Goal: Communication & Community: Answer question/provide support

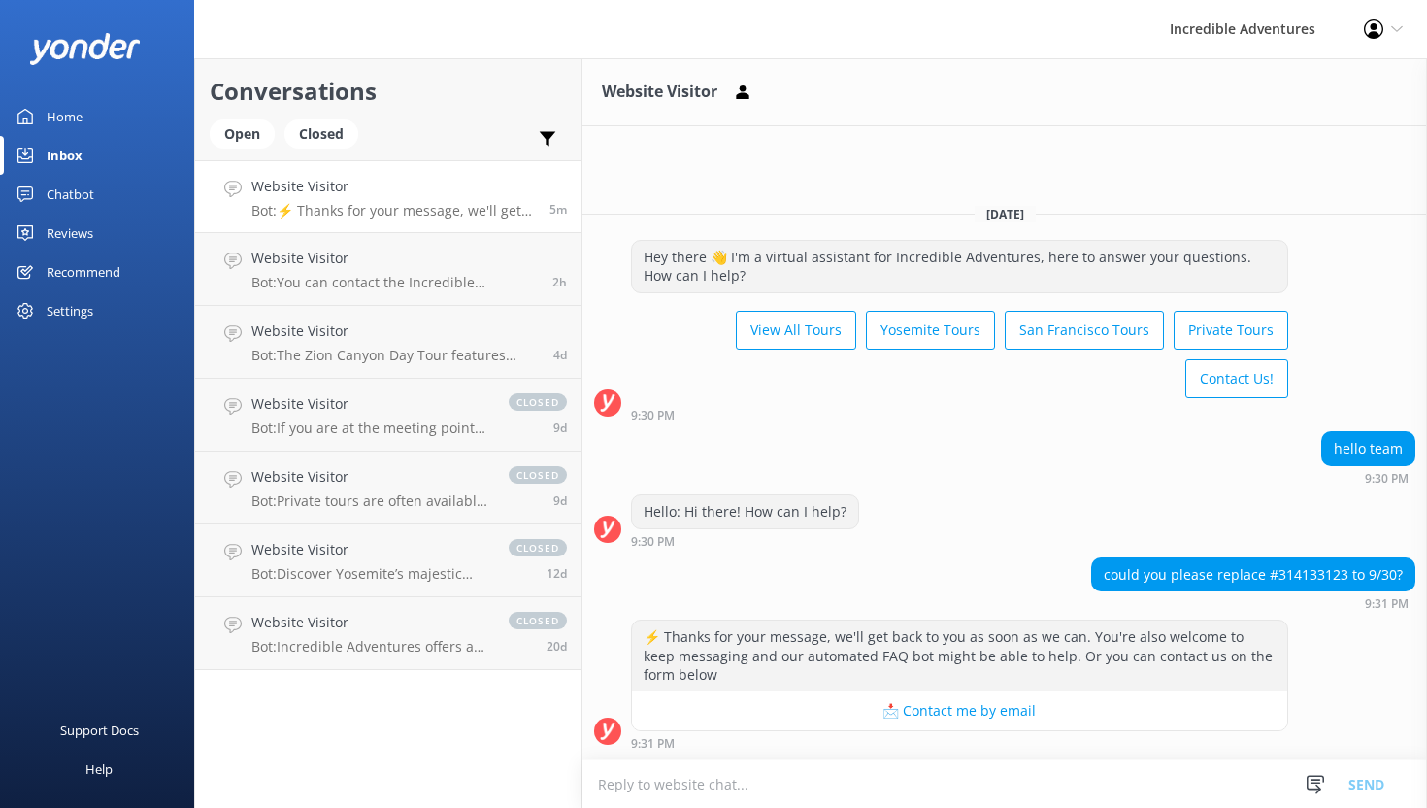
click at [776, 779] on textarea at bounding box center [1004, 784] width 845 height 48
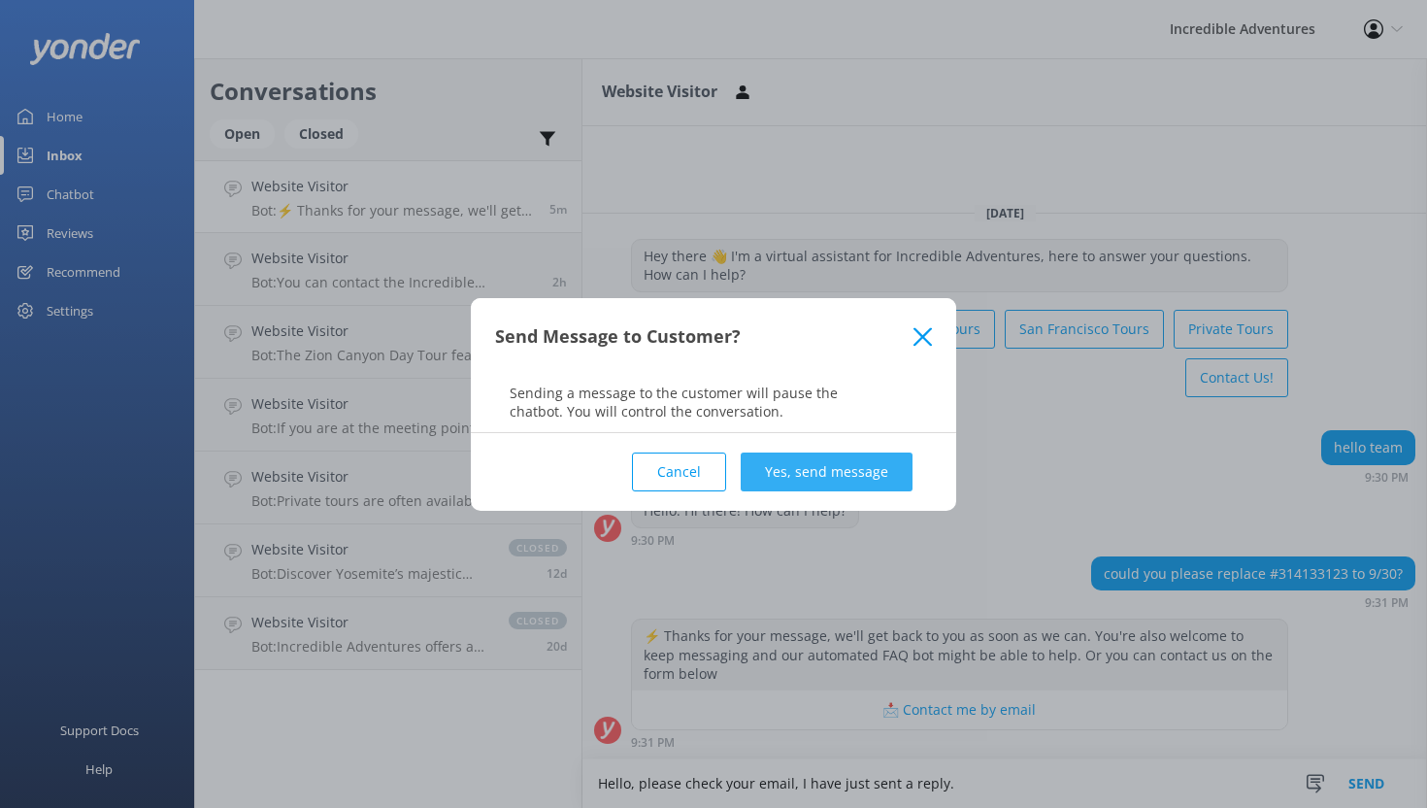
type textarea "Hello, please check your email, I have just sent a reply."
click at [802, 459] on button "Yes, send message" at bounding box center [827, 471] width 172 height 39
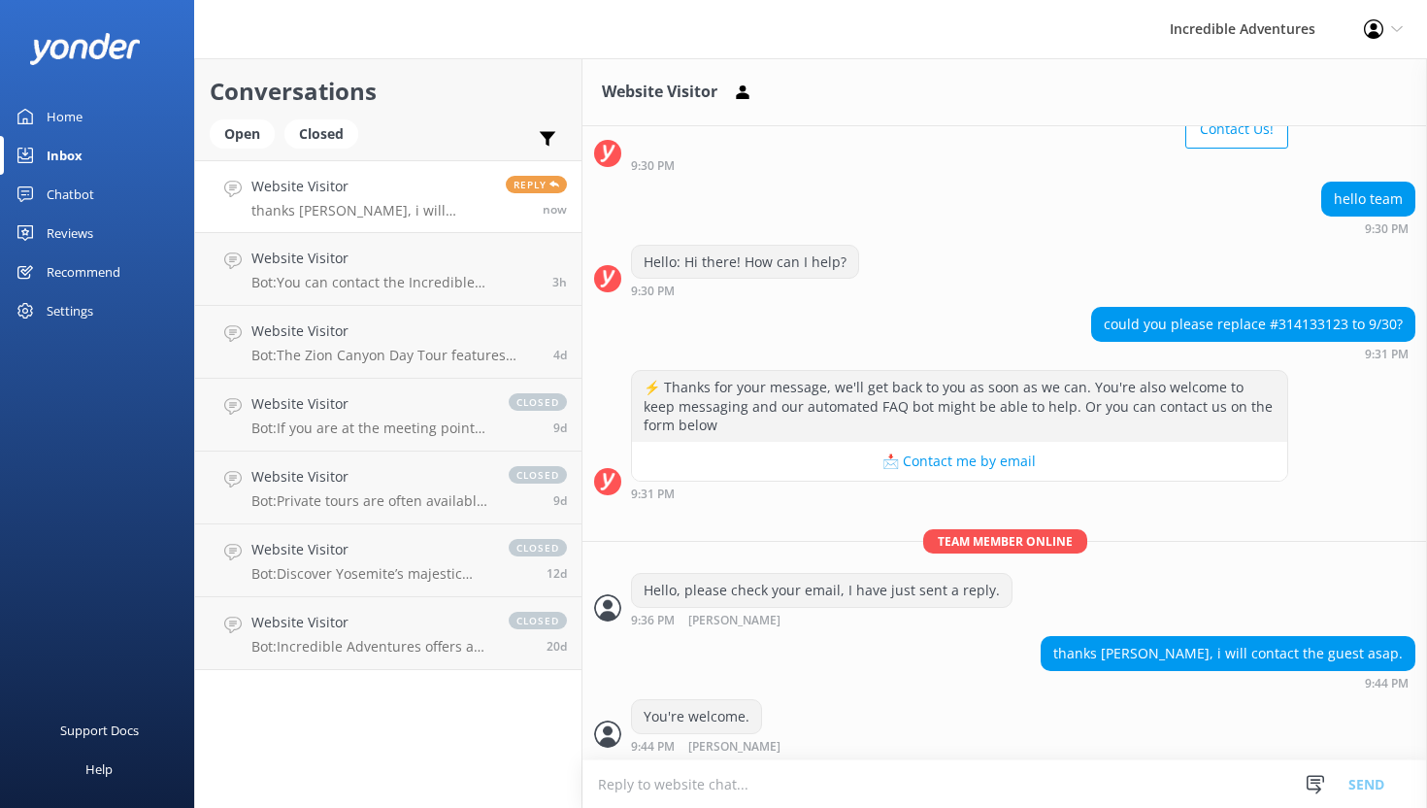
scroll to position [189, 0]
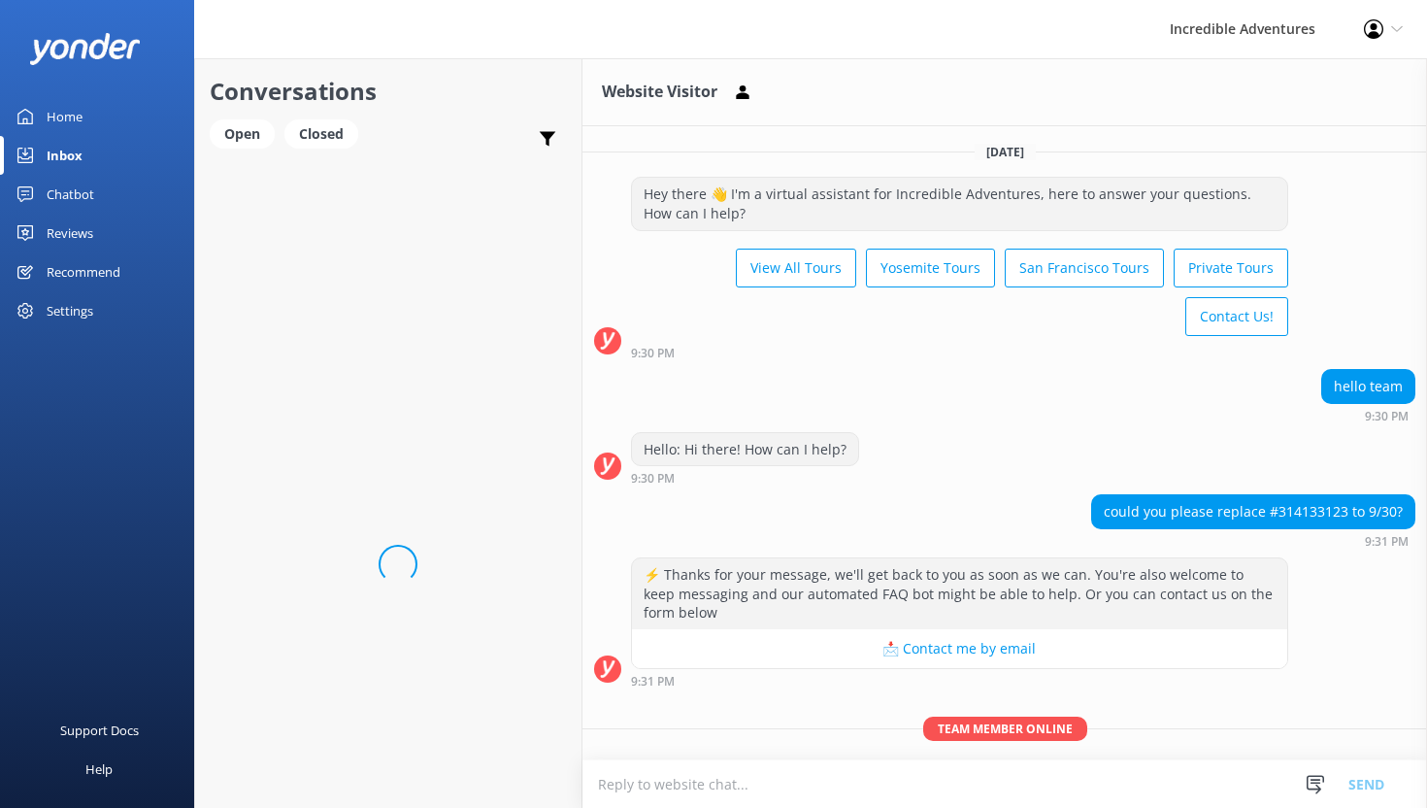
scroll to position [126, 0]
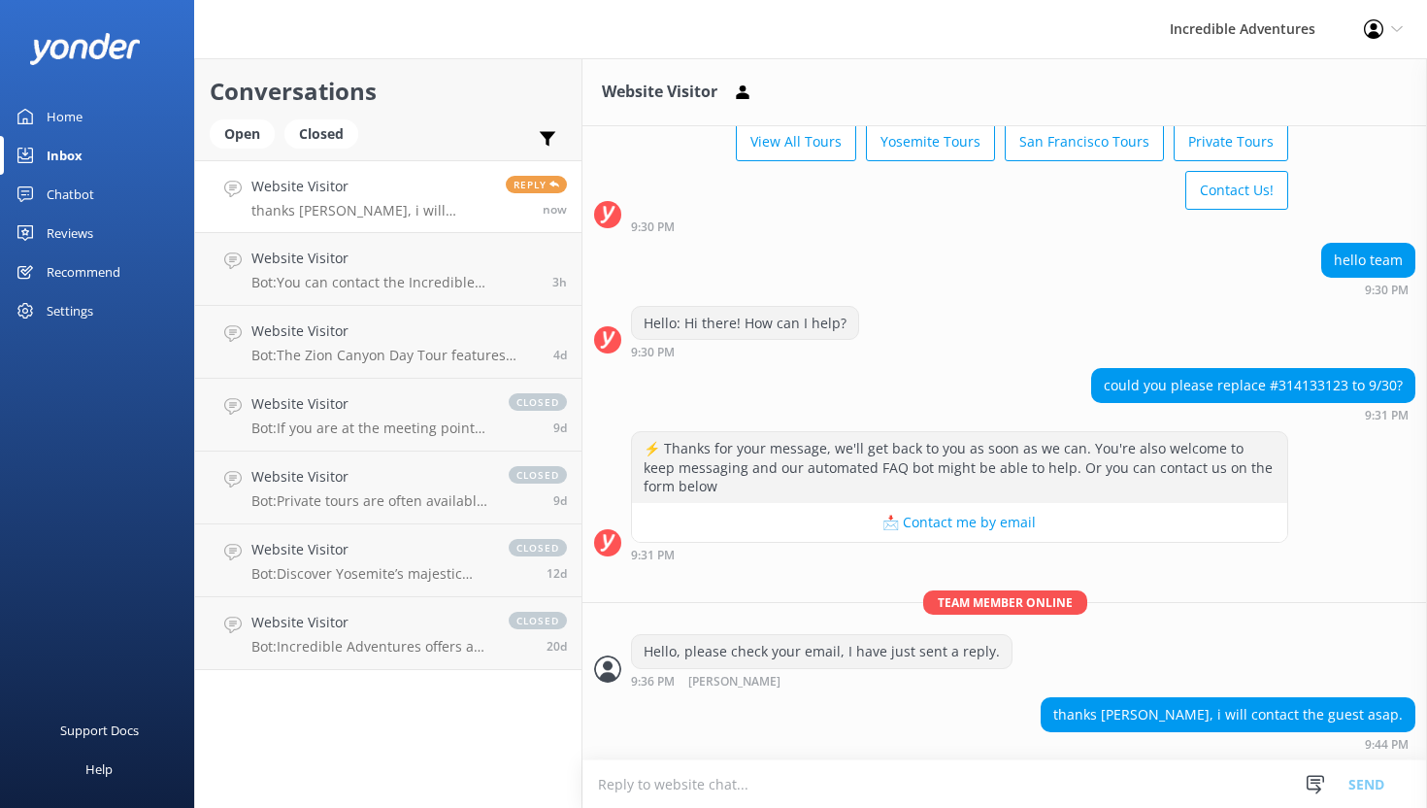
click at [839, 788] on textarea at bounding box center [1004, 784] width 845 height 48
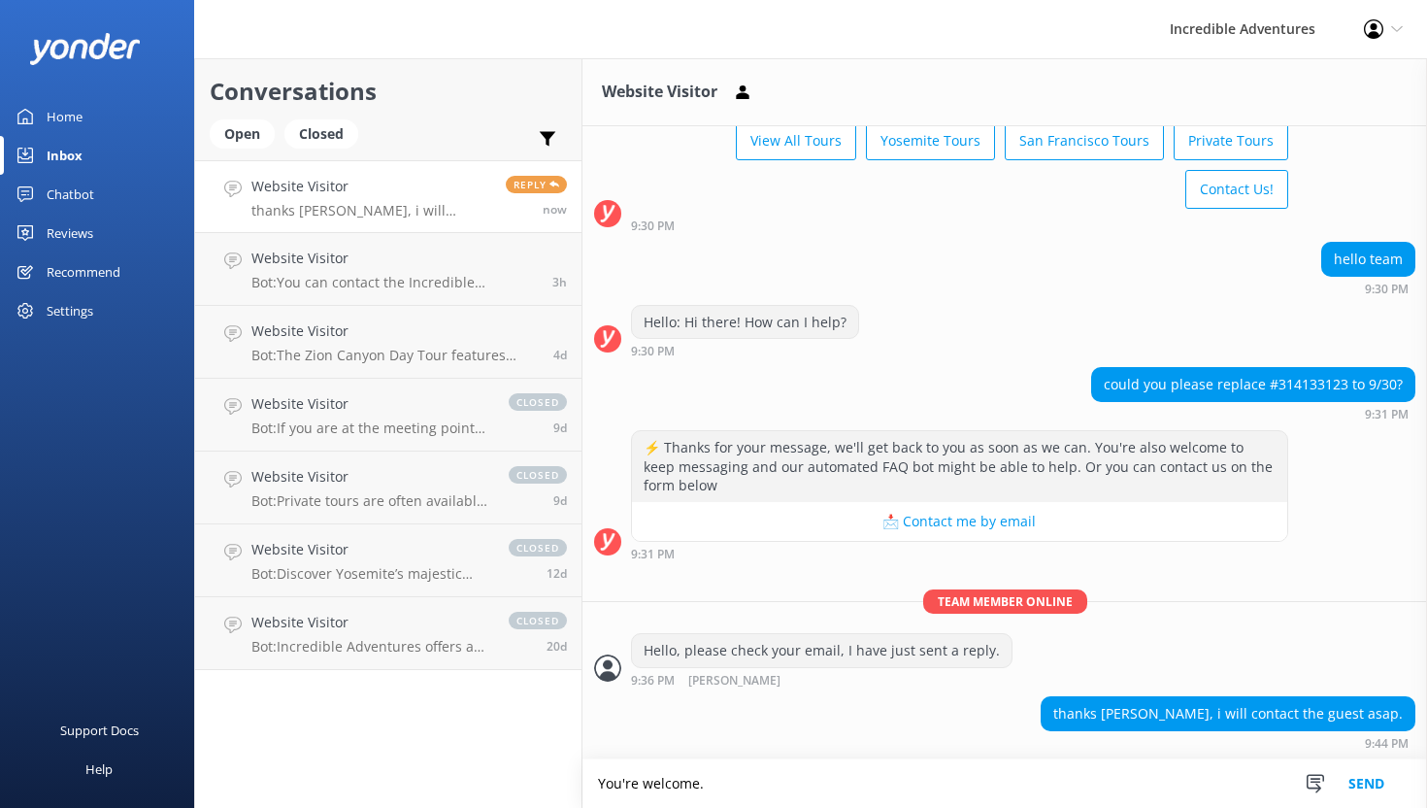
type textarea "You're welcome."
click at [1355, 786] on button "Send" at bounding box center [1366, 783] width 73 height 49
